Goal: Find specific page/section: Find specific page/section

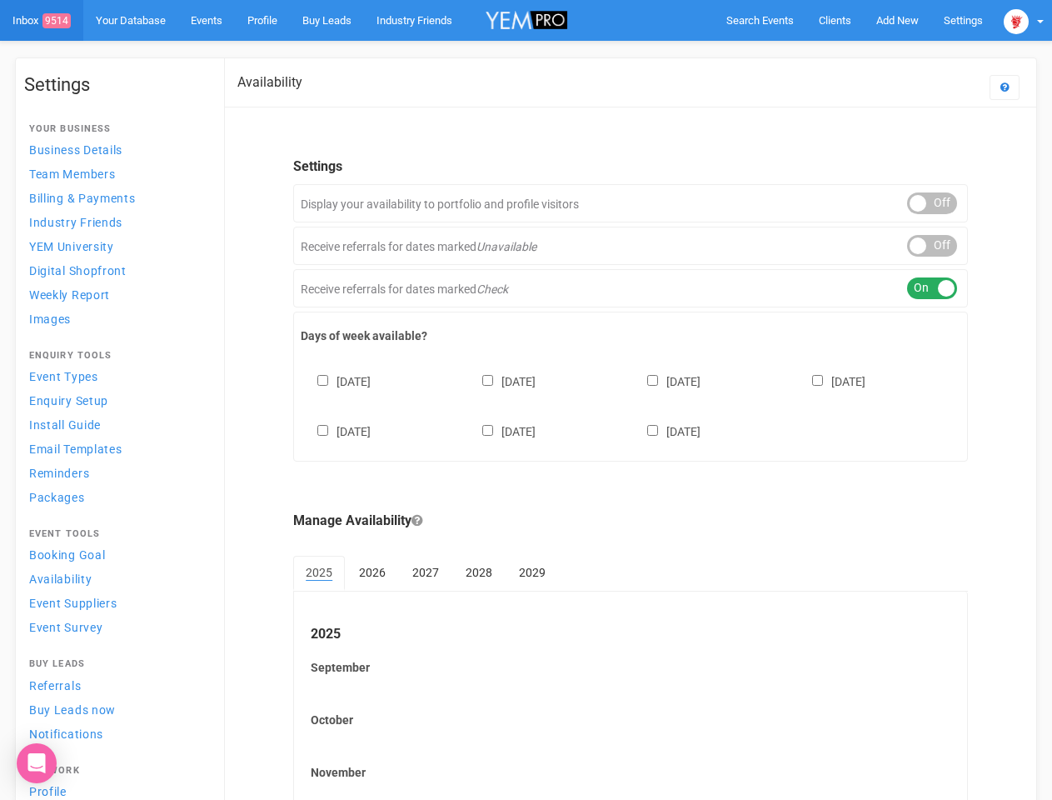
click at [526, 400] on div "[DATE] [DATE] [DATE] [DATE] [DATE] [DATE] [DATE]" at bounding box center [631, 398] width 660 height 100
click at [760, 20] on span "Search Events" at bounding box center [760, 20] width 67 height 12
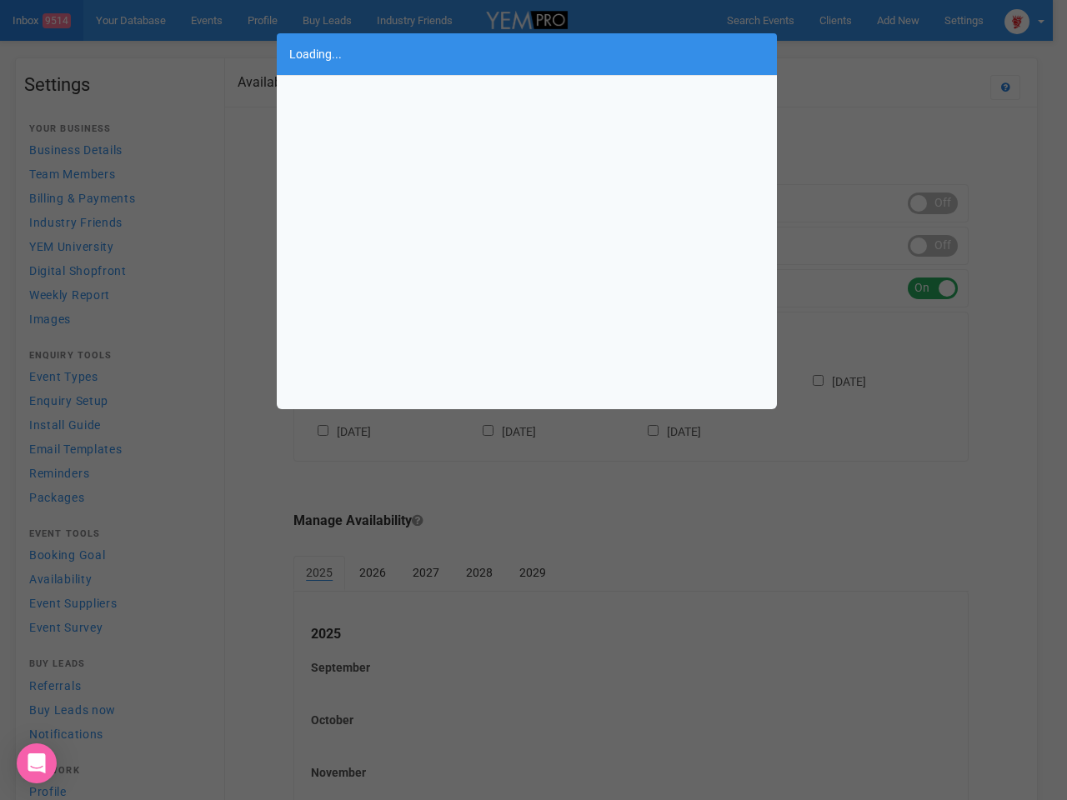
click at [897, 20] on div "Loading..." at bounding box center [533, 400] width 1067 height 800
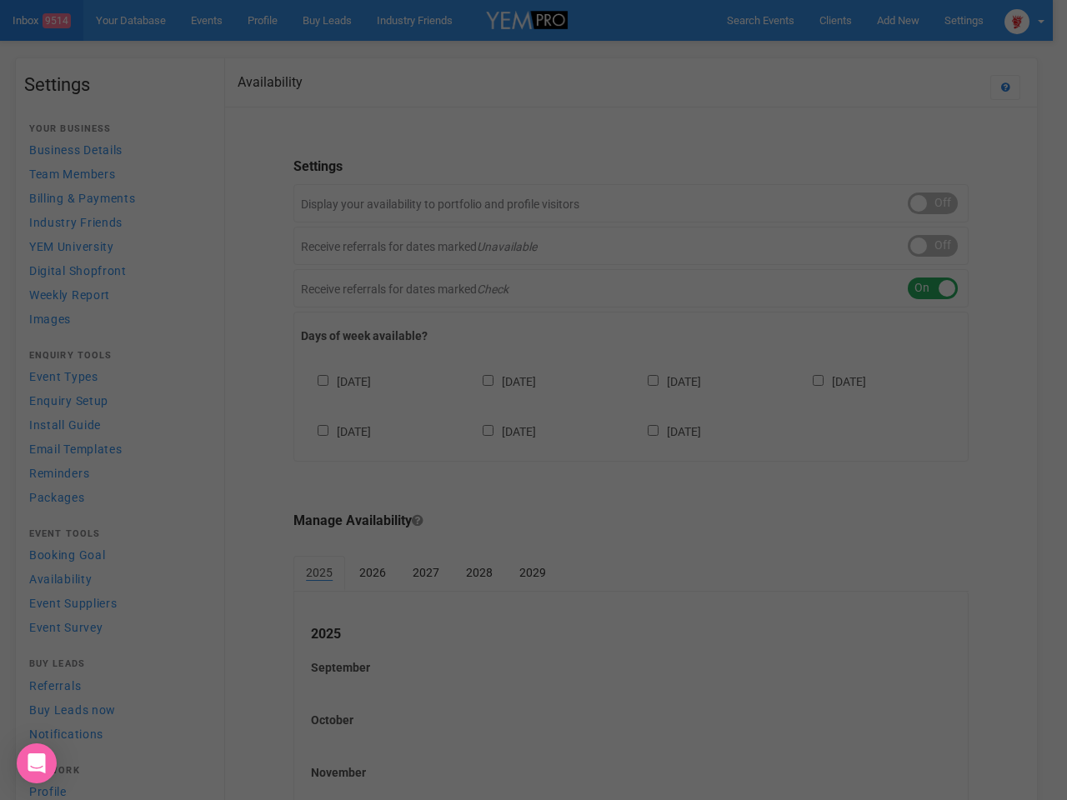
click at [859, 53] on div "Loading..." at bounding box center [533, 400] width 1067 height 800
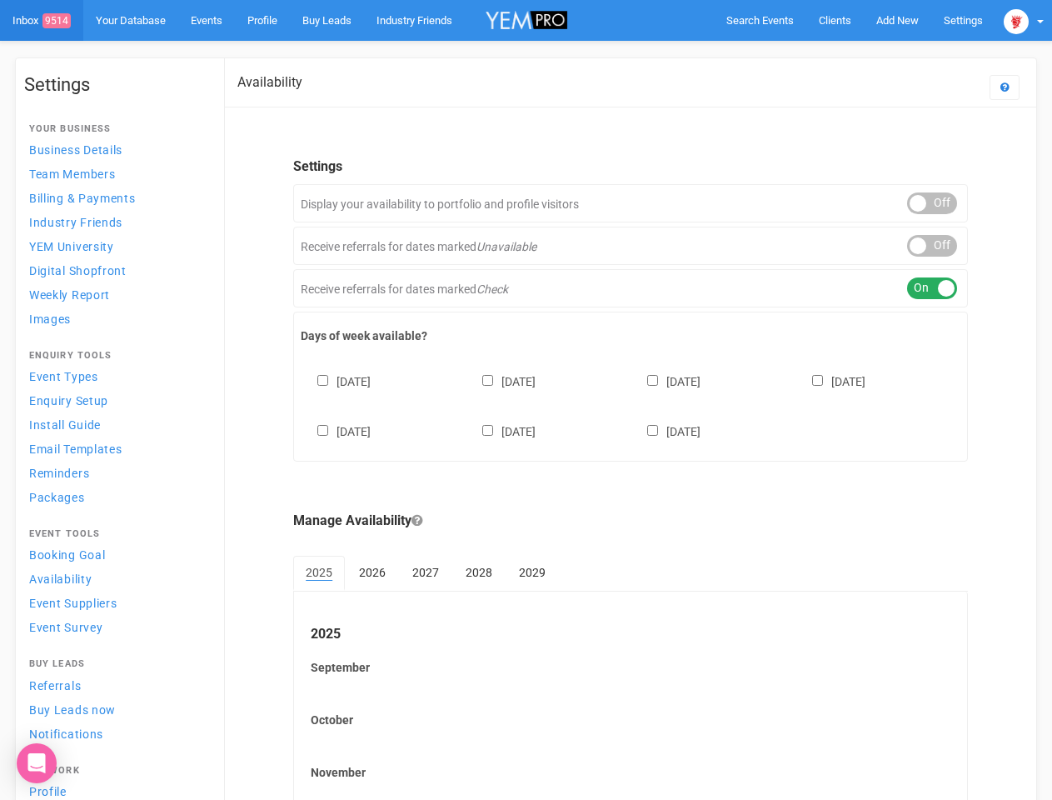
click at [932, 203] on div "ON OFF" at bounding box center [932, 203] width 50 height 22
click at [932, 246] on div "ON OFF" at bounding box center [932, 246] width 50 height 22
click at [932, 288] on div "ON OFF" at bounding box center [932, 288] width 50 height 22
click at [631, 404] on div "[DATE] [DATE] [DATE] [DATE] [DATE] [DATE] [DATE]" at bounding box center [631, 398] width 660 height 100
